Goal: Task Accomplishment & Management: Use online tool/utility

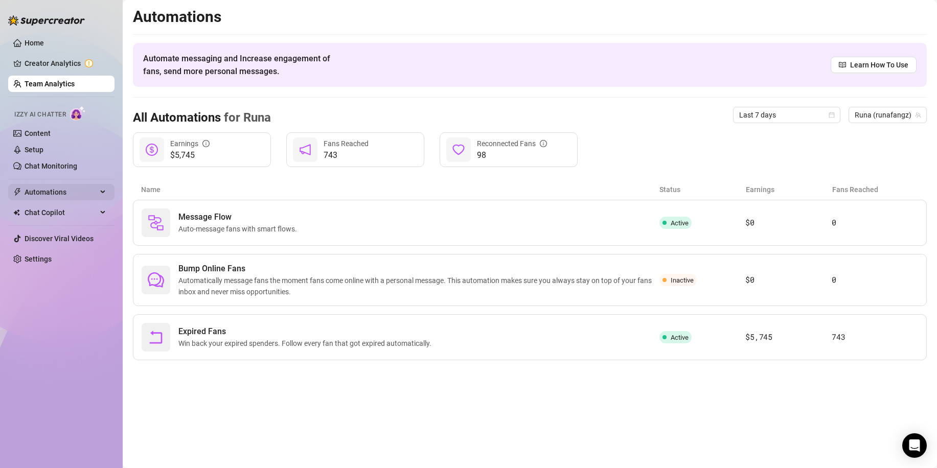
click at [92, 189] on span "Automations" at bounding box center [61, 192] width 73 height 16
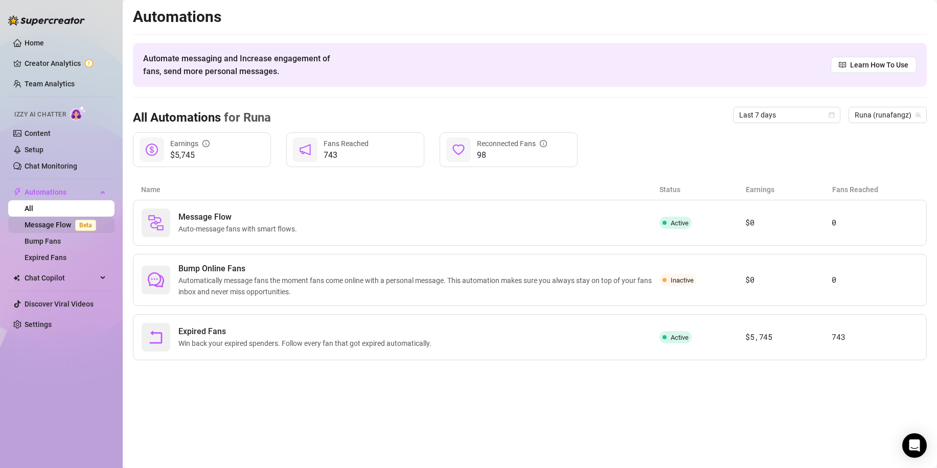
click at [68, 223] on link "Message Flow Beta" at bounding box center [63, 225] width 76 height 8
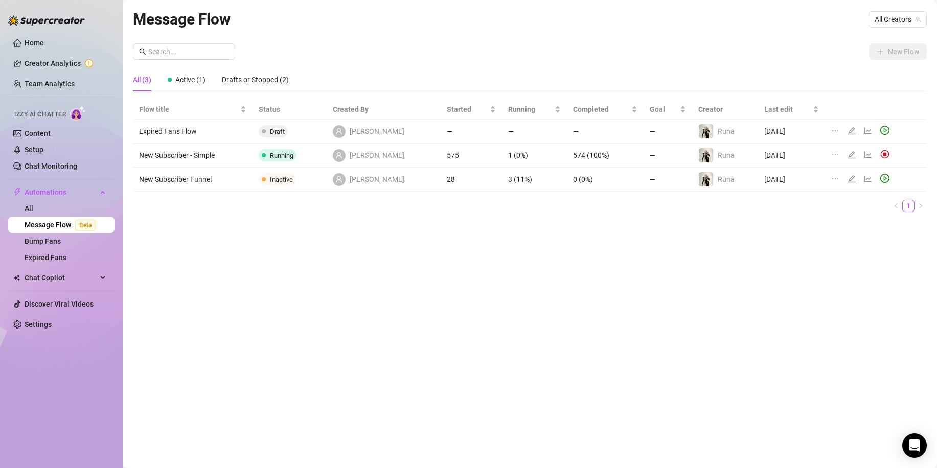
click at [880, 156] on img at bounding box center [884, 154] width 9 height 9
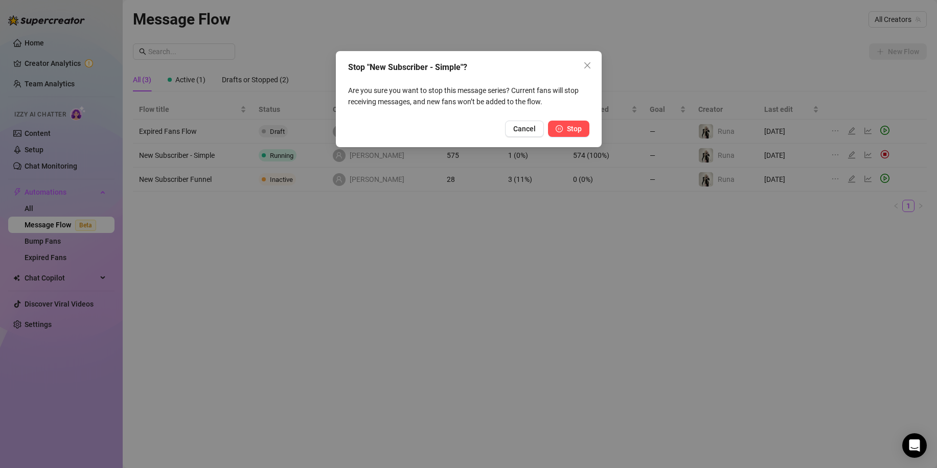
click at [578, 125] on span "Stop" at bounding box center [574, 129] width 15 height 8
